Goal: Contribute content

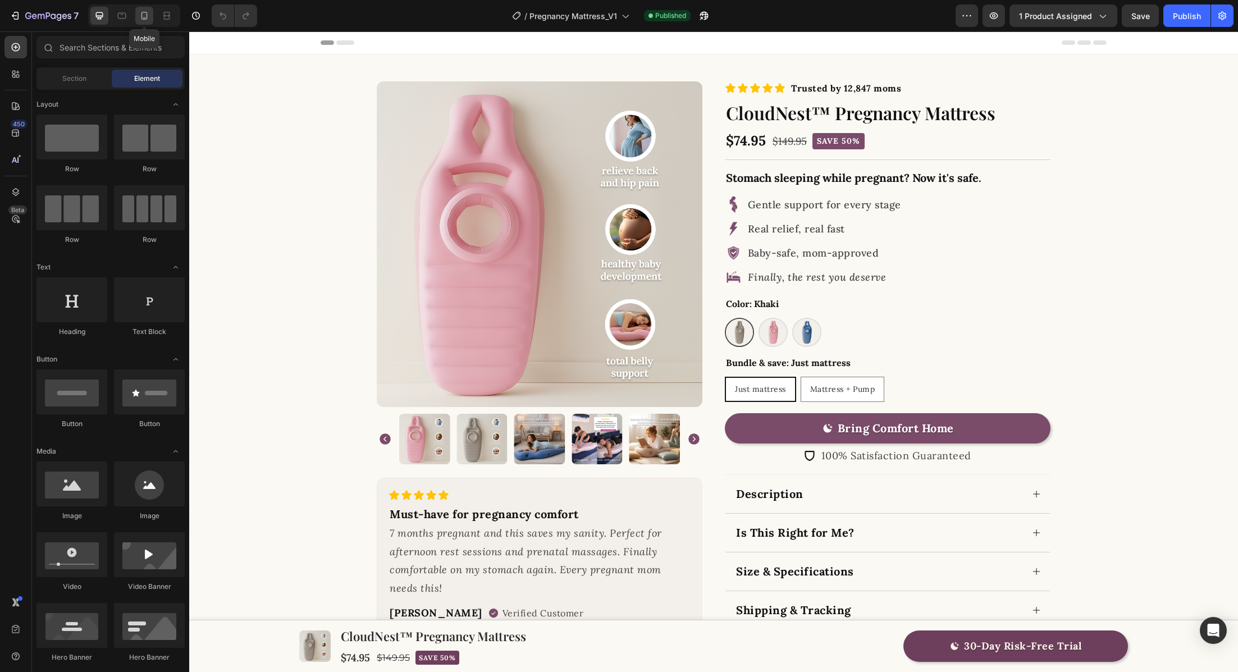
click at [142, 15] on icon at bounding box center [144, 15] width 11 height 11
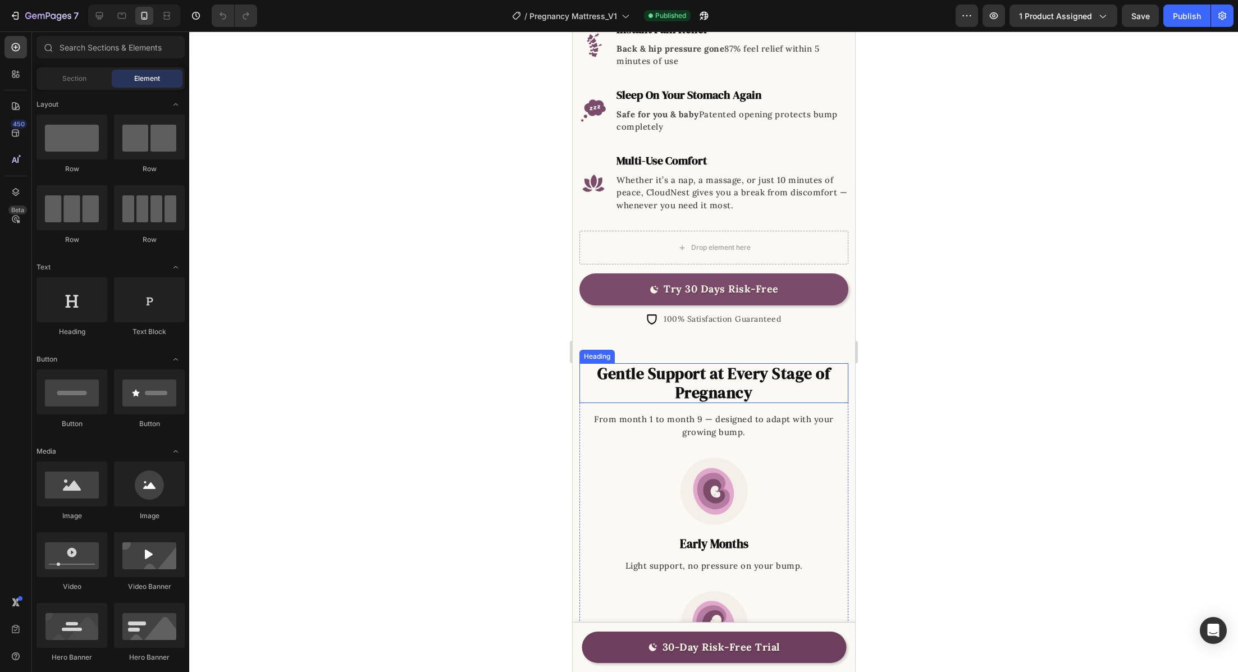
scroll to position [1174, 0]
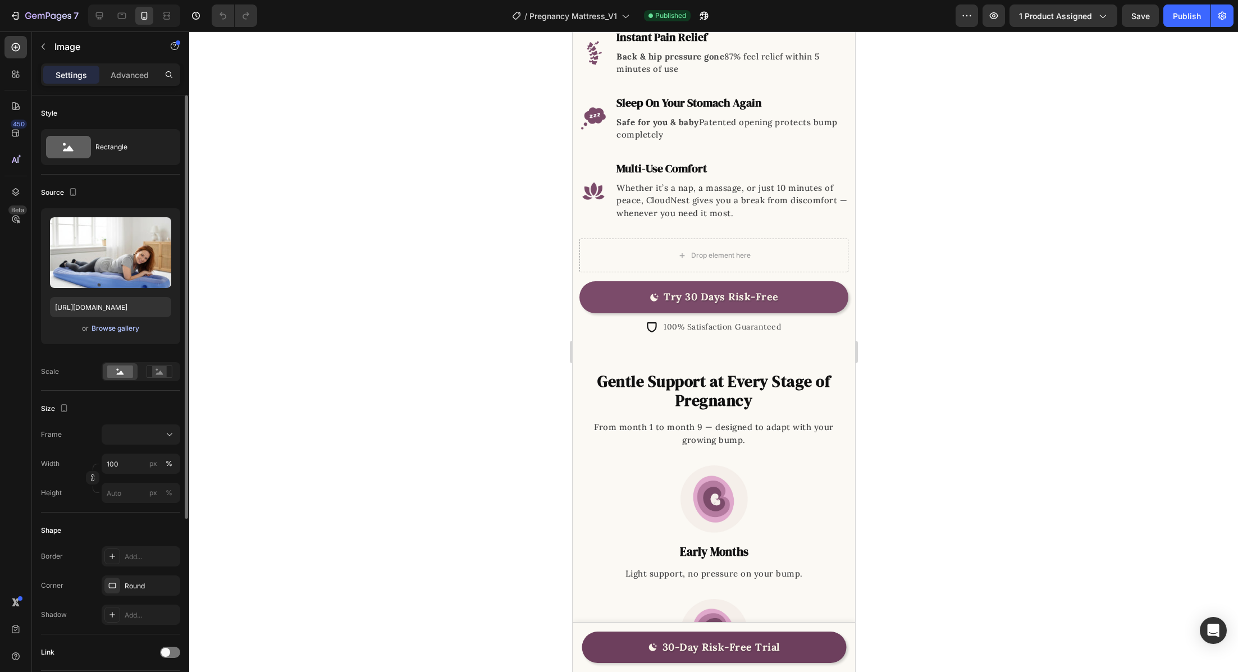
click at [122, 323] on div "Browse gallery" at bounding box center [116, 328] width 48 height 10
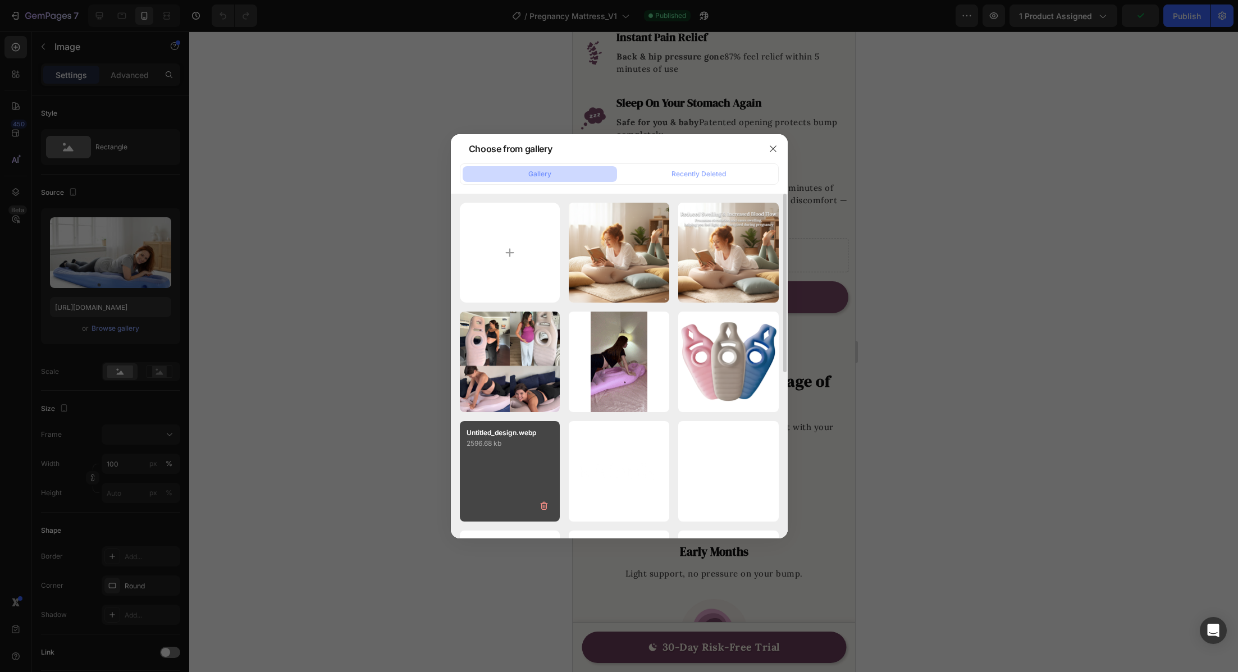
click at [522, 466] on div "Untitled_design.webp 2596.68 kb" at bounding box center [510, 471] width 101 height 101
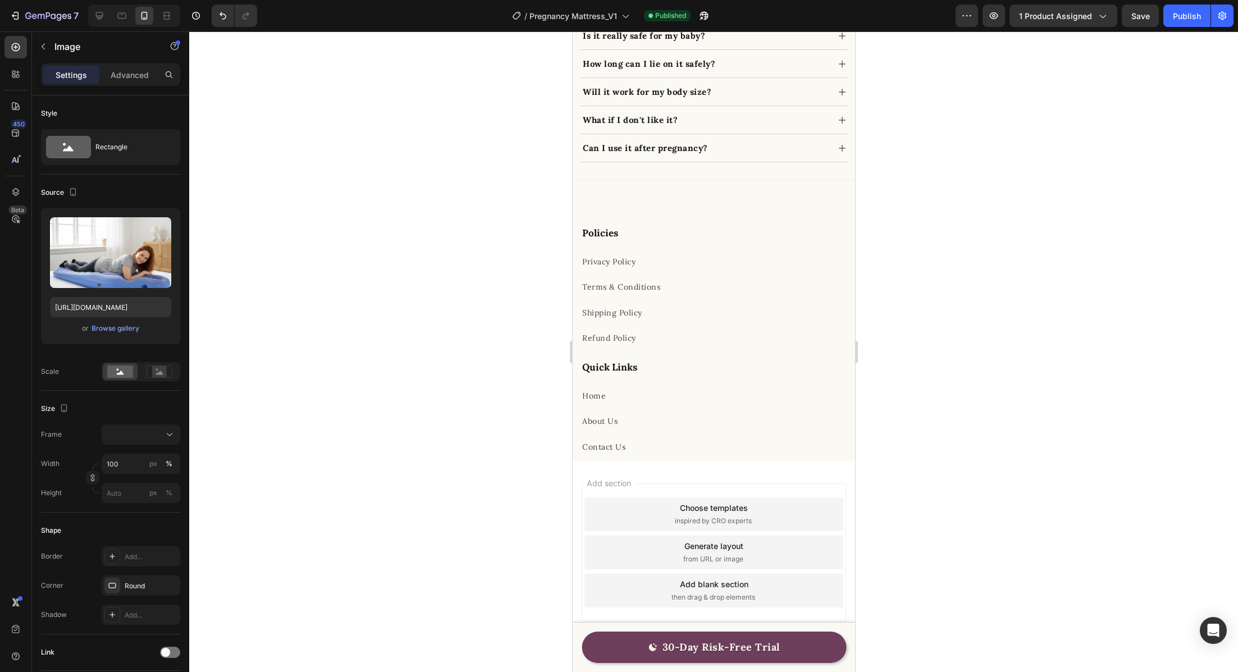
scroll to position [3795, 0]
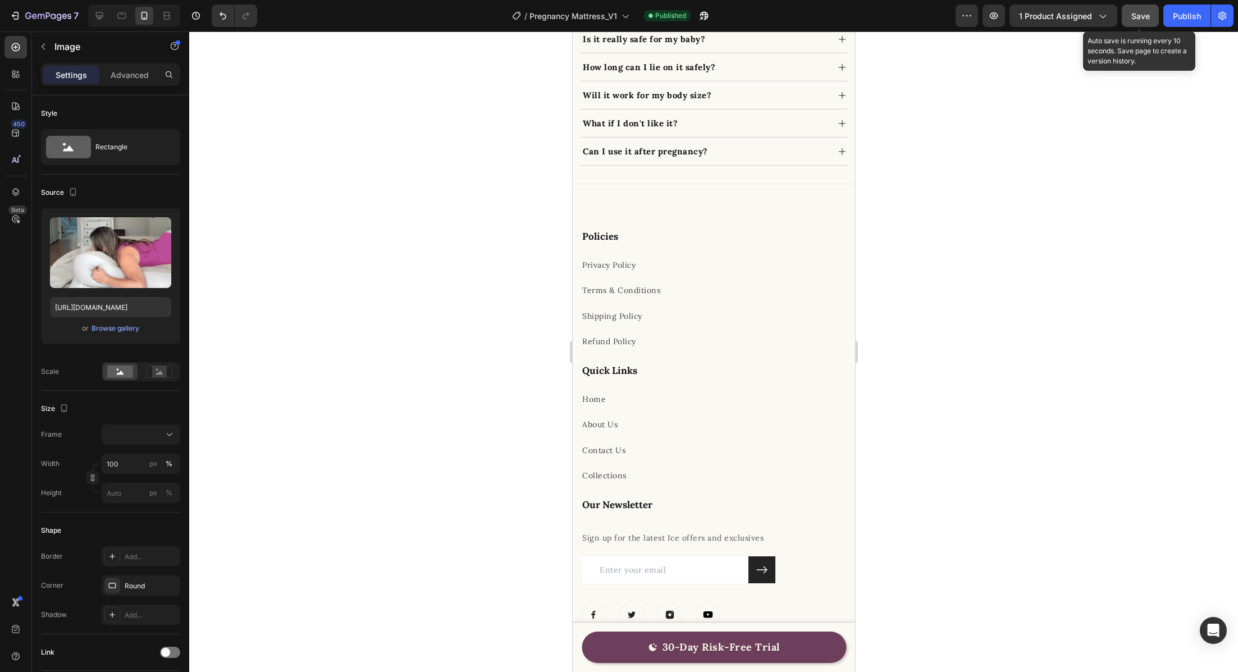
click at [1142, 18] on span "Save" at bounding box center [1140, 16] width 19 height 10
click at [1195, 16] on div "Publish" at bounding box center [1187, 16] width 28 height 12
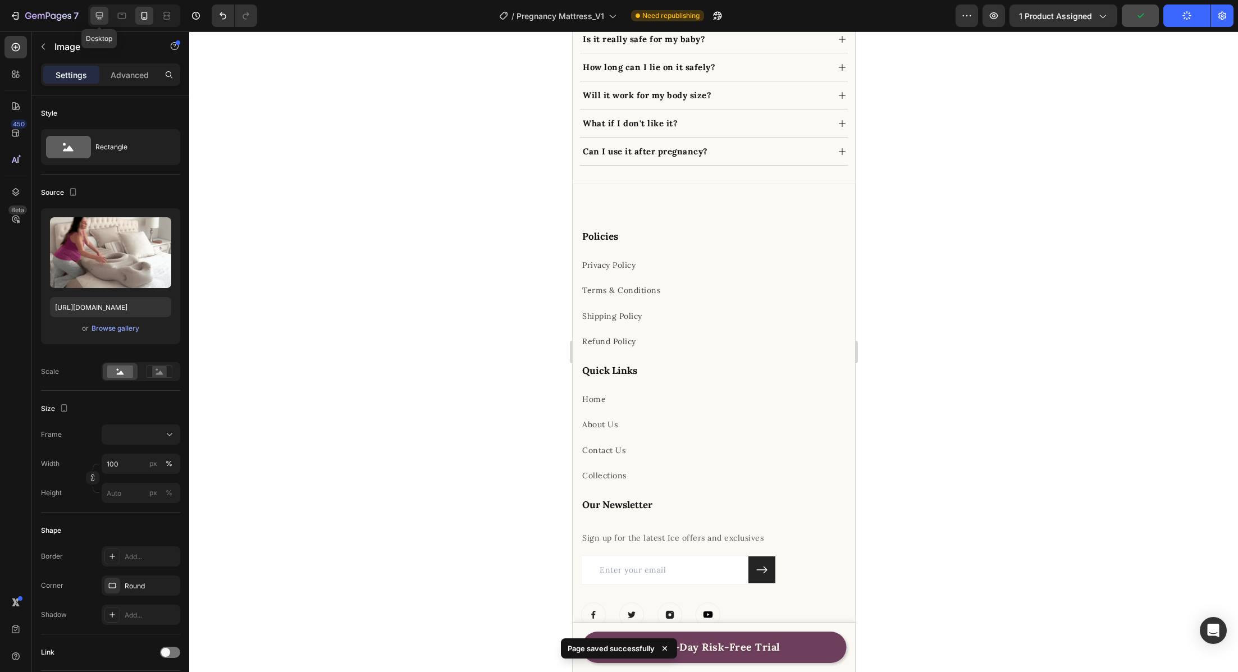
click at [95, 19] on icon at bounding box center [99, 15] width 11 height 11
type input "[URL][DOMAIN_NAME]"
